Goal: Information Seeking & Learning: Understand process/instructions

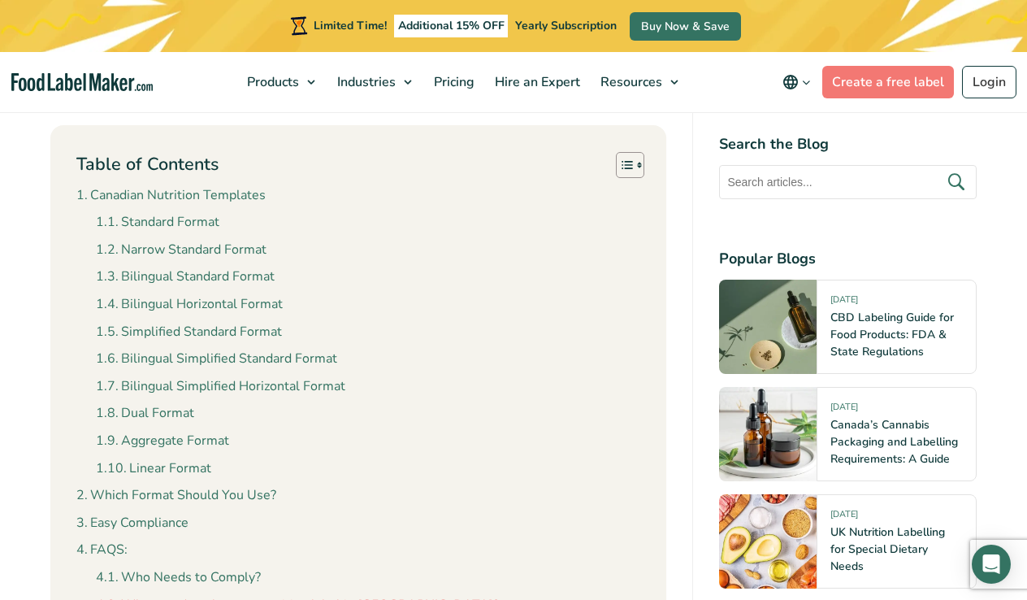
scroll to position [1443, 0]
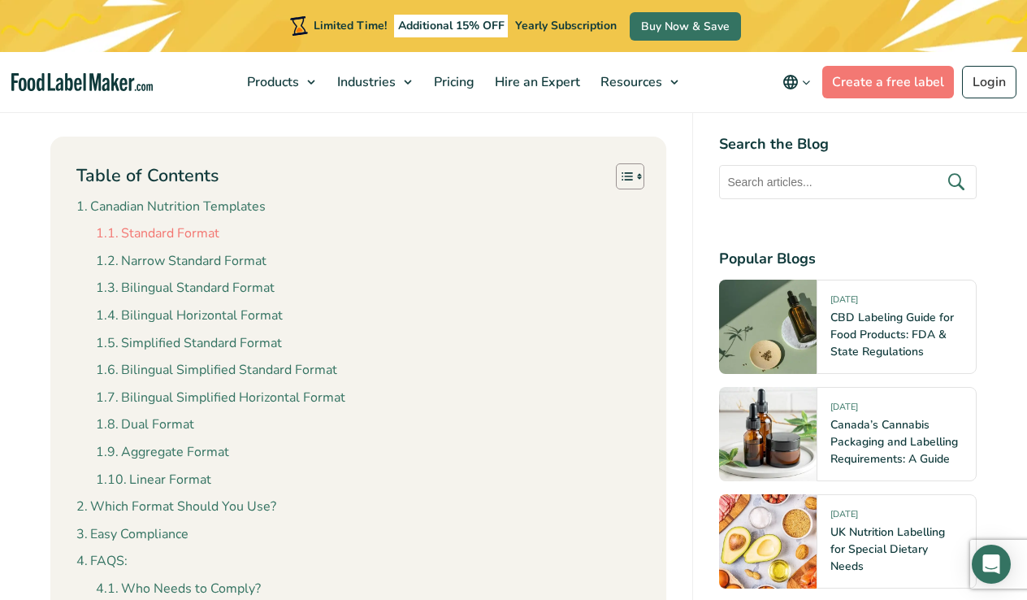
click at [197, 223] on link "Standard Format" at bounding box center [158, 233] width 124 height 21
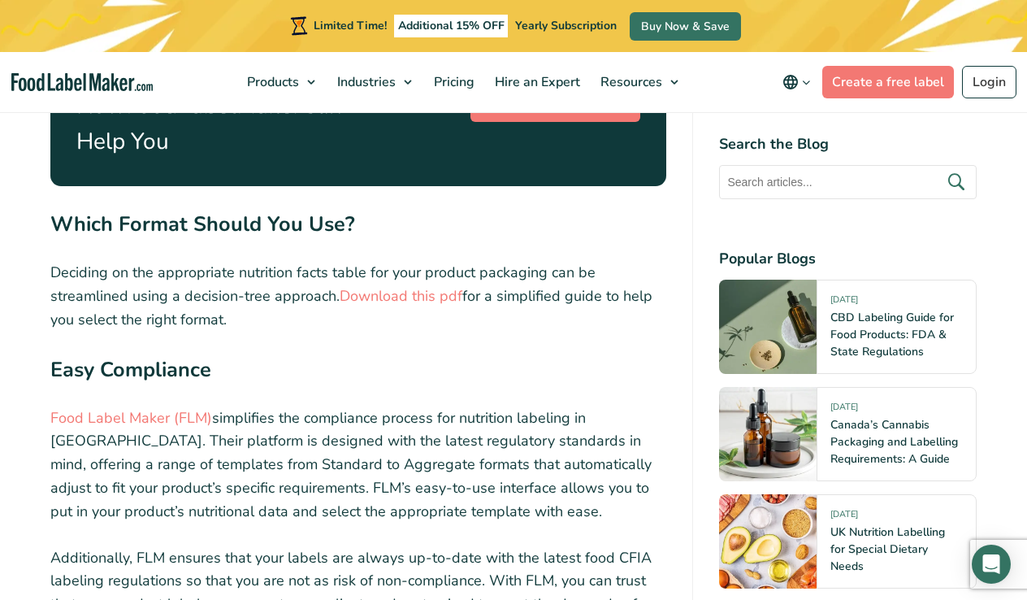
scroll to position [5897, 0]
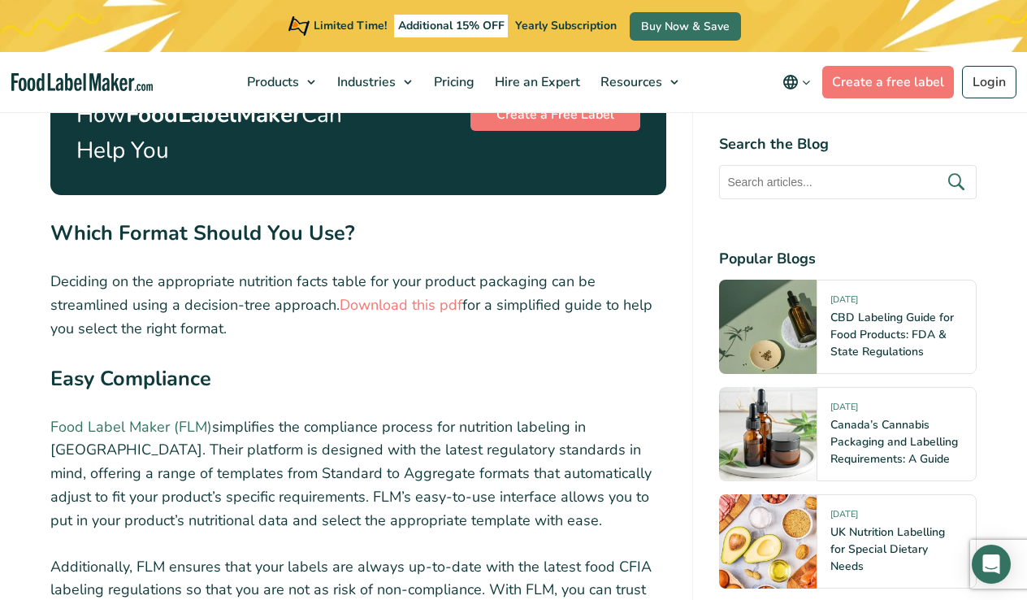
click at [133, 417] on link "Food Label Maker (FLM)" at bounding box center [131, 427] width 162 height 20
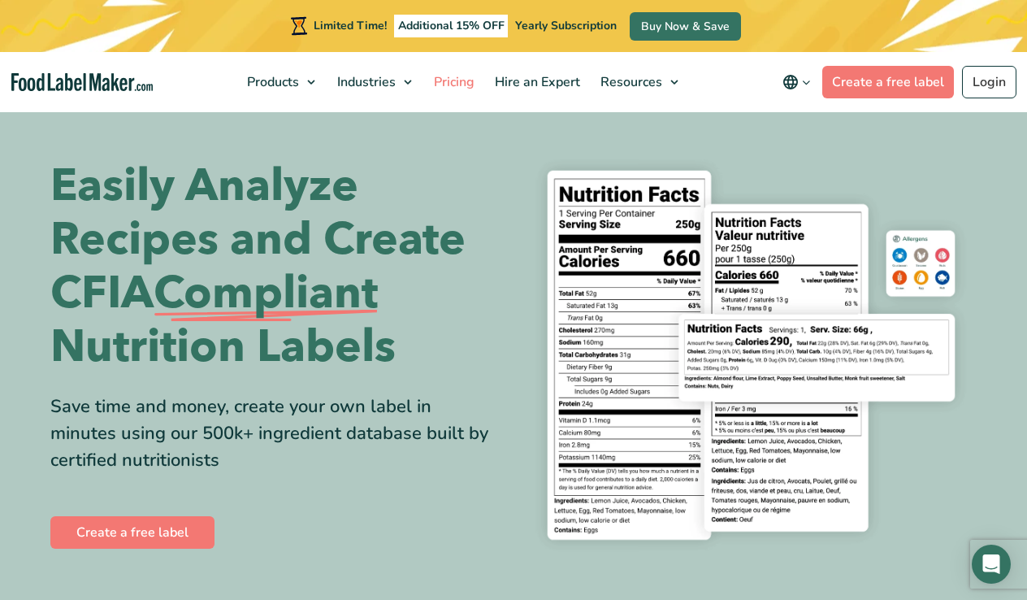
click at [446, 78] on span "Pricing" at bounding box center [452, 82] width 47 height 18
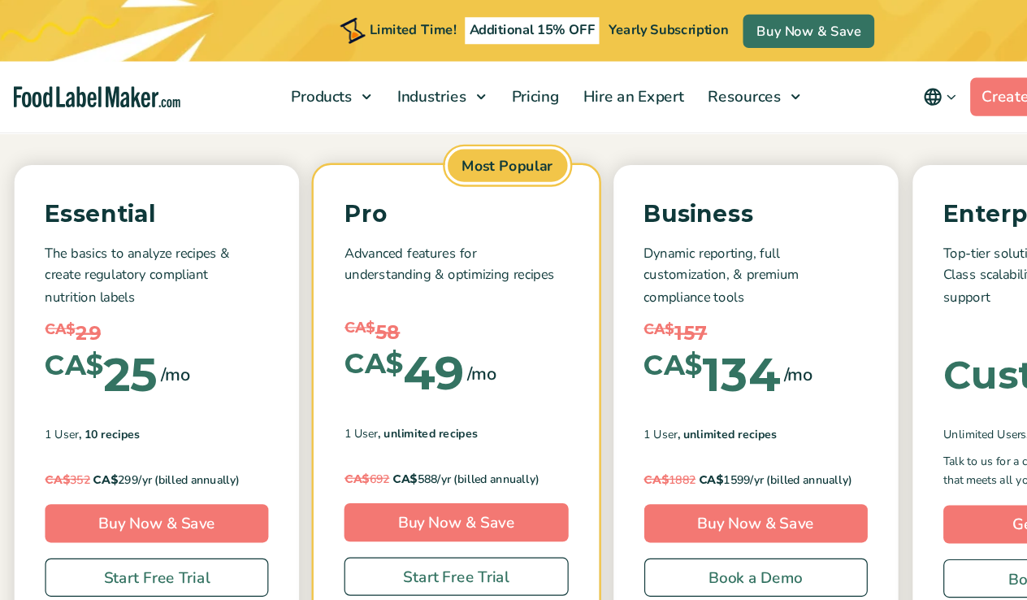
scroll to position [56, 0]
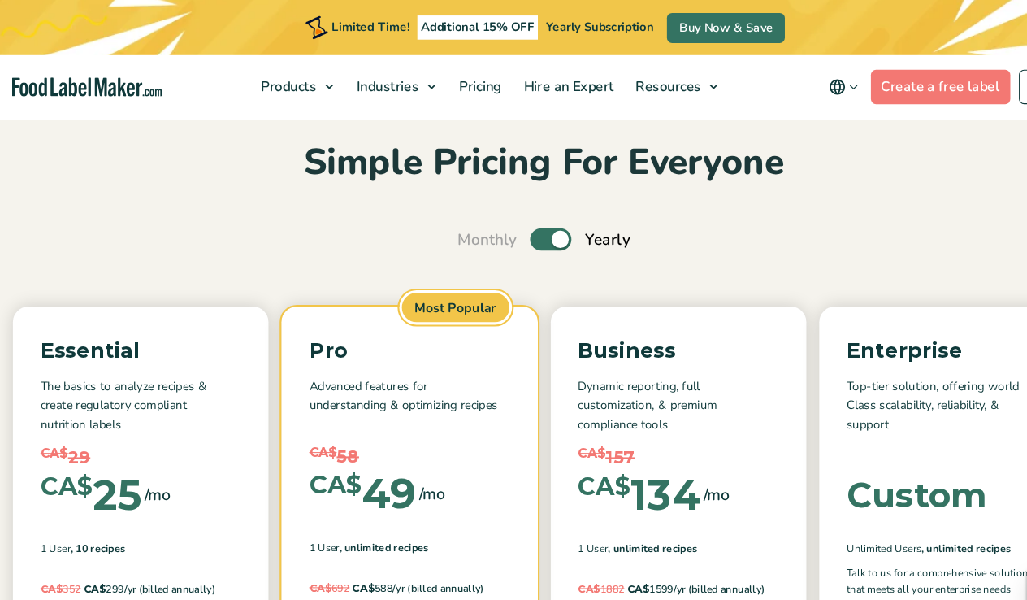
click at [521, 222] on label "Toggle" at bounding box center [520, 225] width 39 height 21
click at [446, 222] on input "Toggle" at bounding box center [441, 226] width 11 height 11
checkbox input "false"
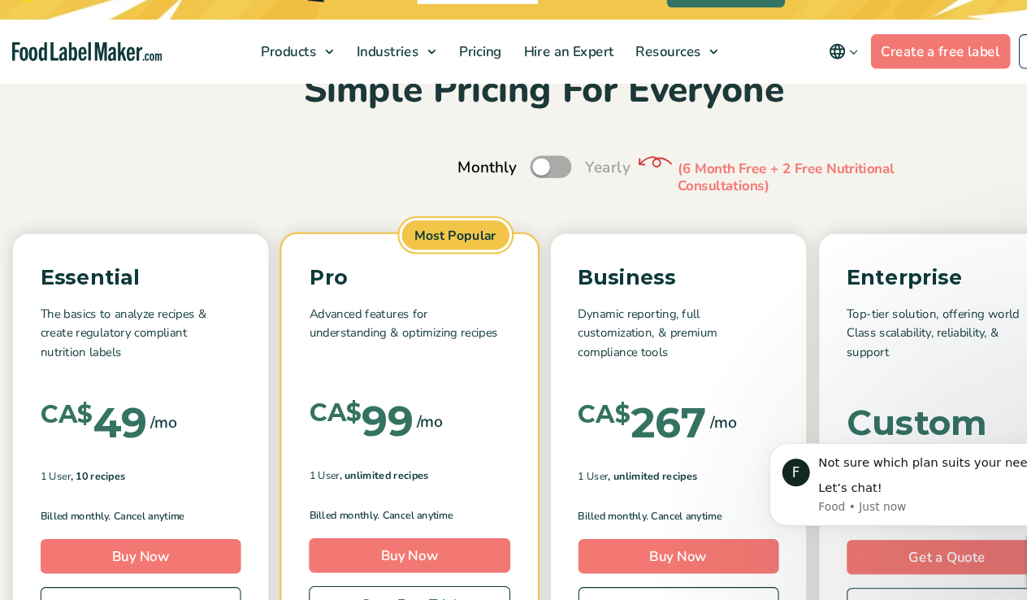
scroll to position [0, 0]
click at [754, 190] on div "Simple Pricing For Everyone Monthly Toggle Yearly (6 Month Free + 2 Free Nutrit…" at bounding box center [513, 576] width 1027 height 958
